Goal: Transaction & Acquisition: Download file/media

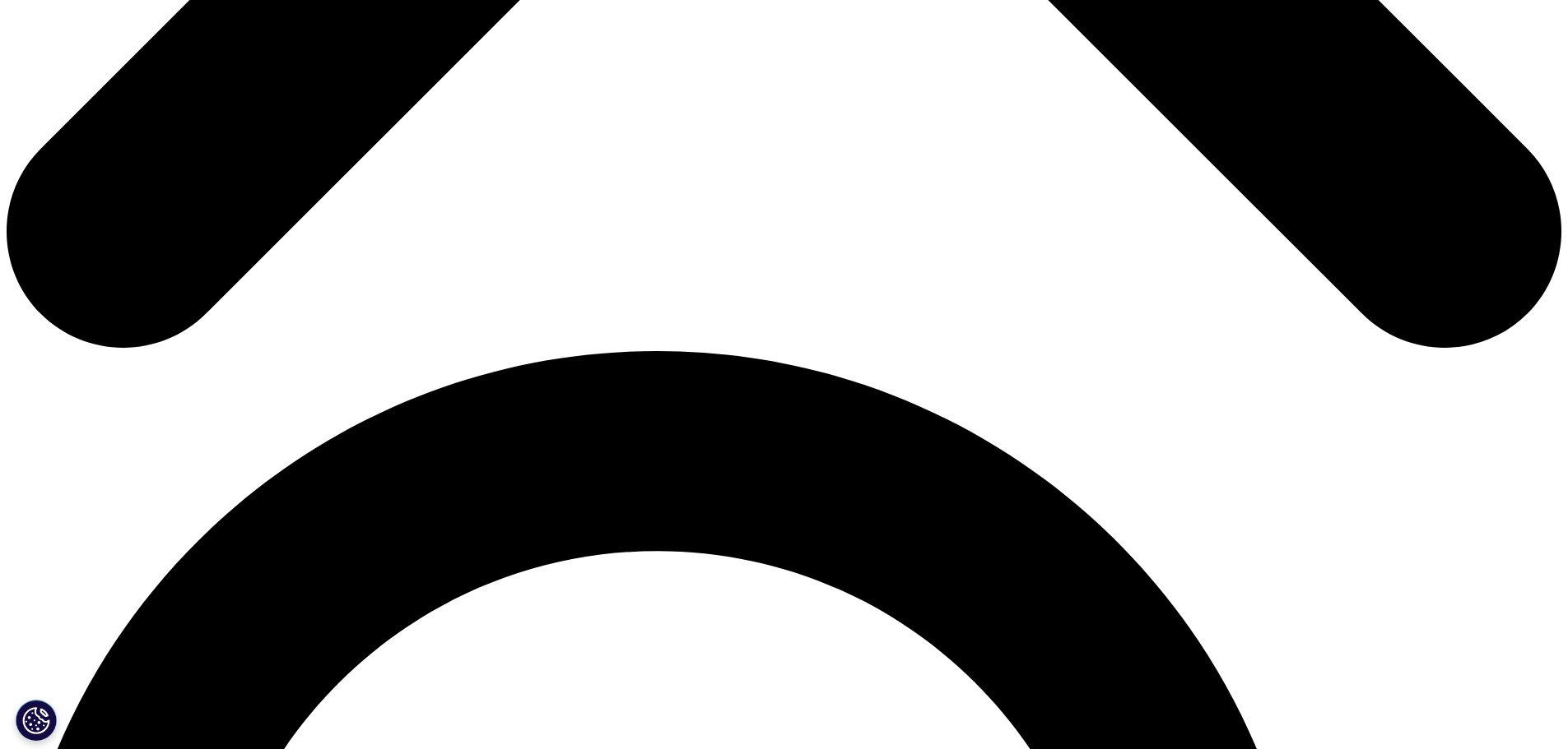
scroll to position [1316, 0]
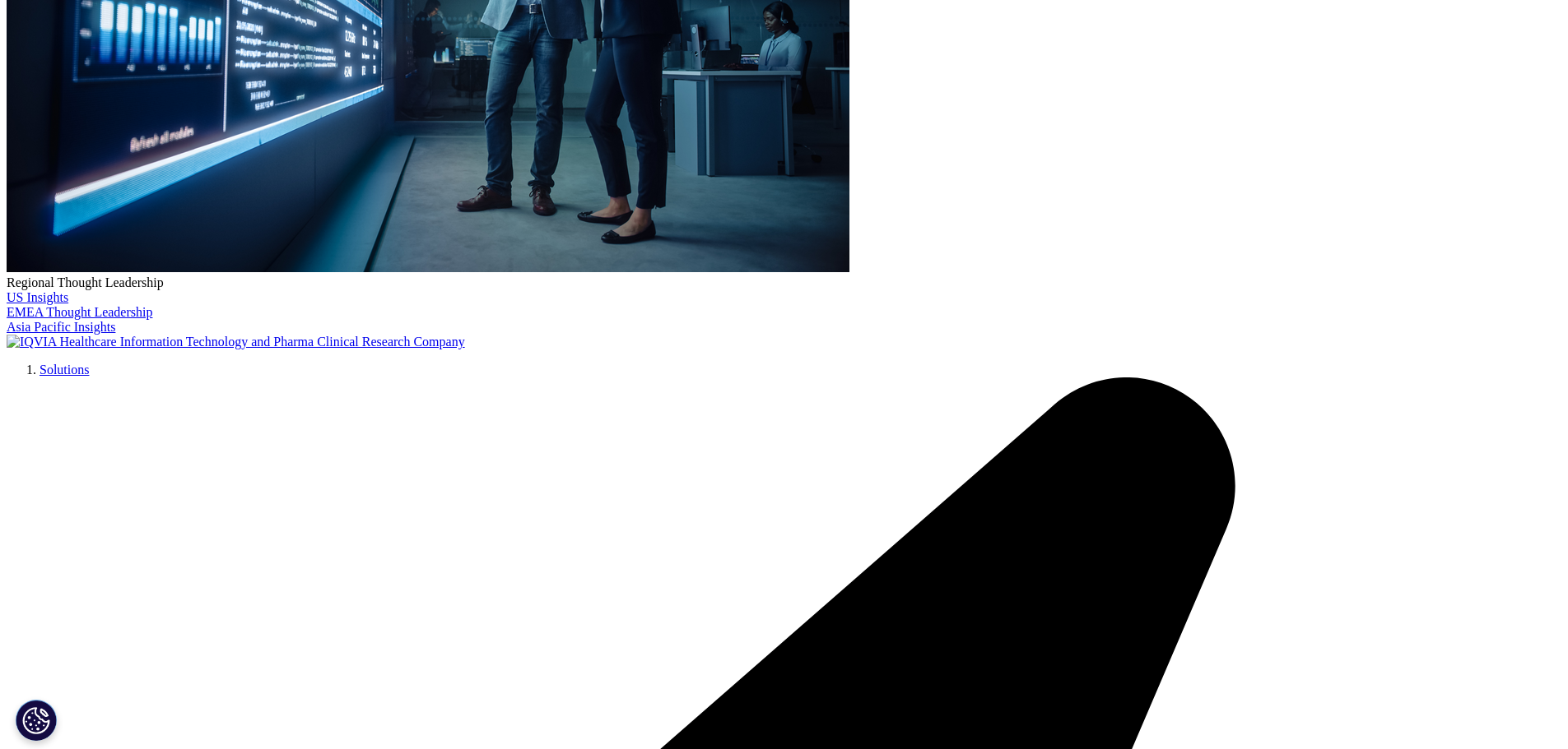
scroll to position [493, 0]
